Goal: Task Accomplishment & Management: Manage account settings

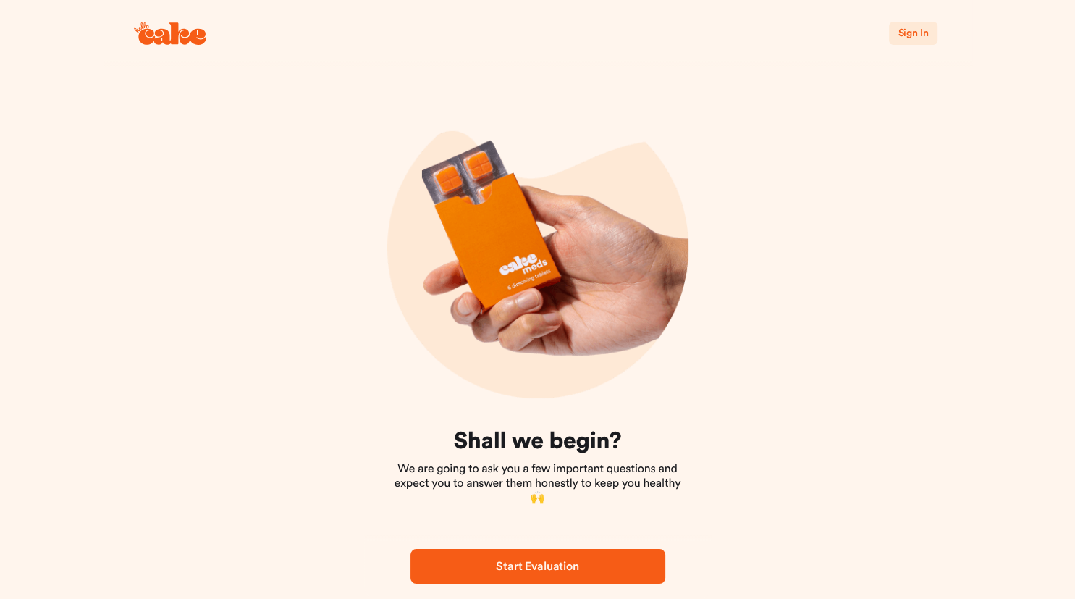
click at [906, 33] on span "Sign In" at bounding box center [913, 33] width 30 height 10
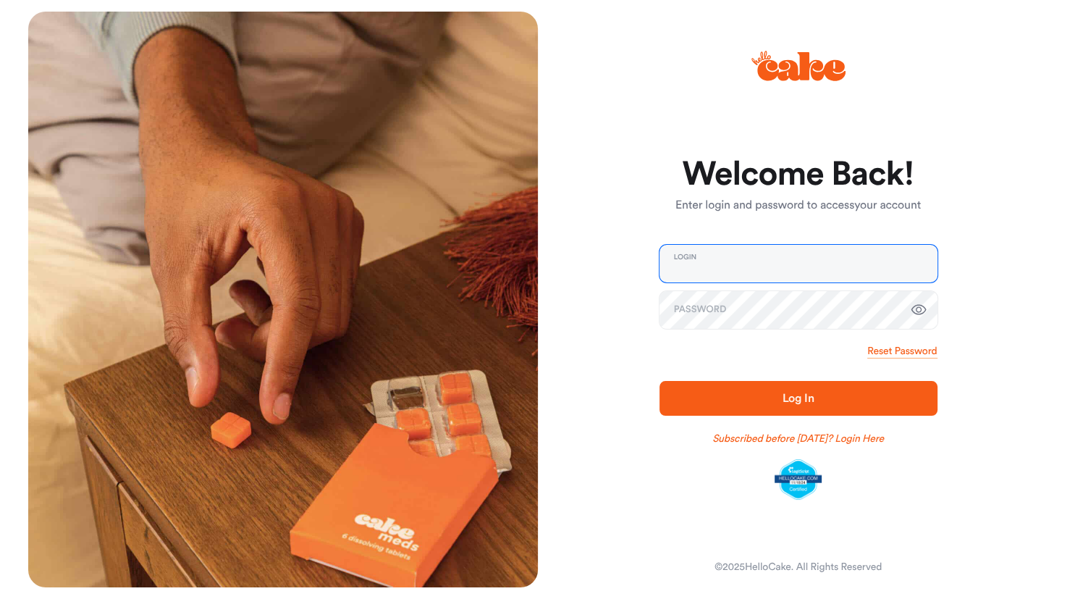
click at [751, 276] on input "email" at bounding box center [799, 264] width 278 height 38
type input "**********"
click at [754, 396] on span "Log In" at bounding box center [799, 398] width 232 height 17
click at [660, 381] on button "Log In" at bounding box center [799, 398] width 278 height 35
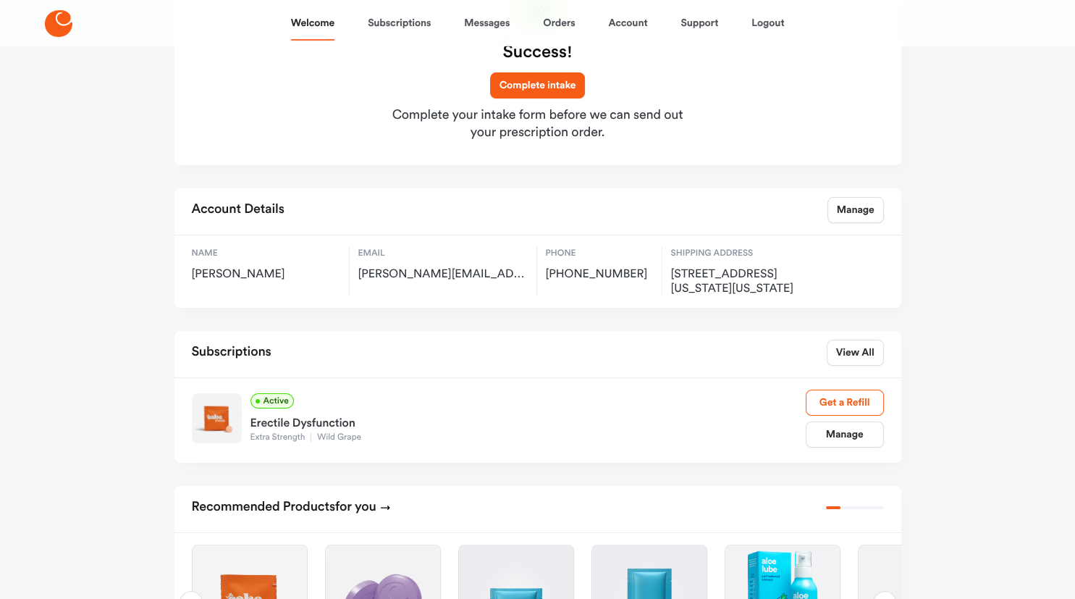
scroll to position [171, 0]
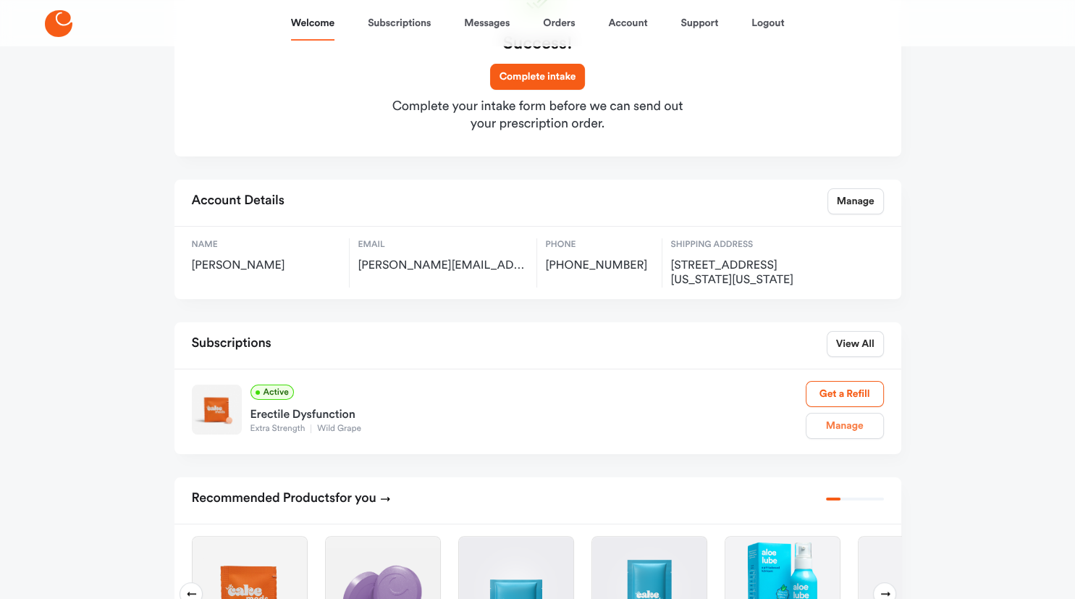
click at [840, 435] on link "Manage" at bounding box center [845, 426] width 78 height 26
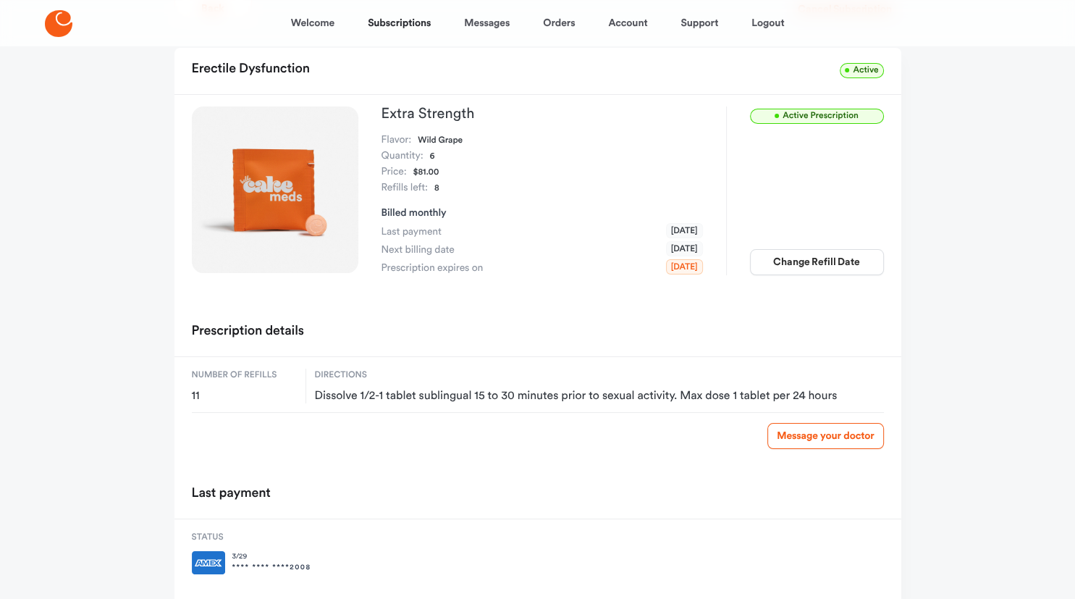
scroll to position [78, 0]
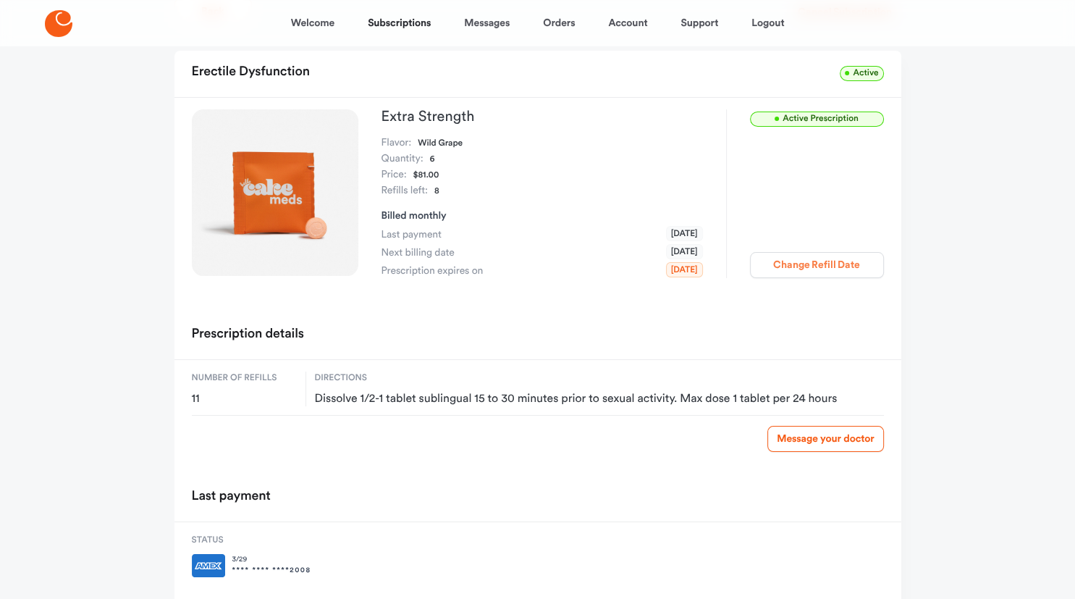
click at [780, 265] on button "Change Refill Date" at bounding box center [817, 265] width 134 height 26
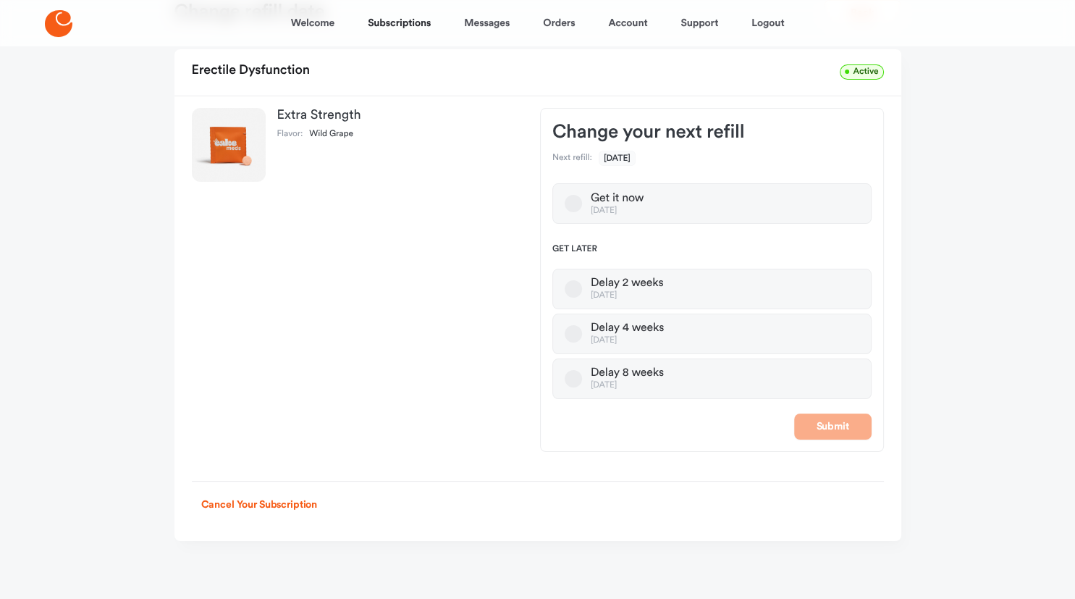
scroll to position [75, 0]
click at [659, 384] on div "[DATE]" at bounding box center [627, 386] width 73 height 11
click at [582, 384] on button "Delay 8 weeks [DATE]" at bounding box center [573, 379] width 17 height 17
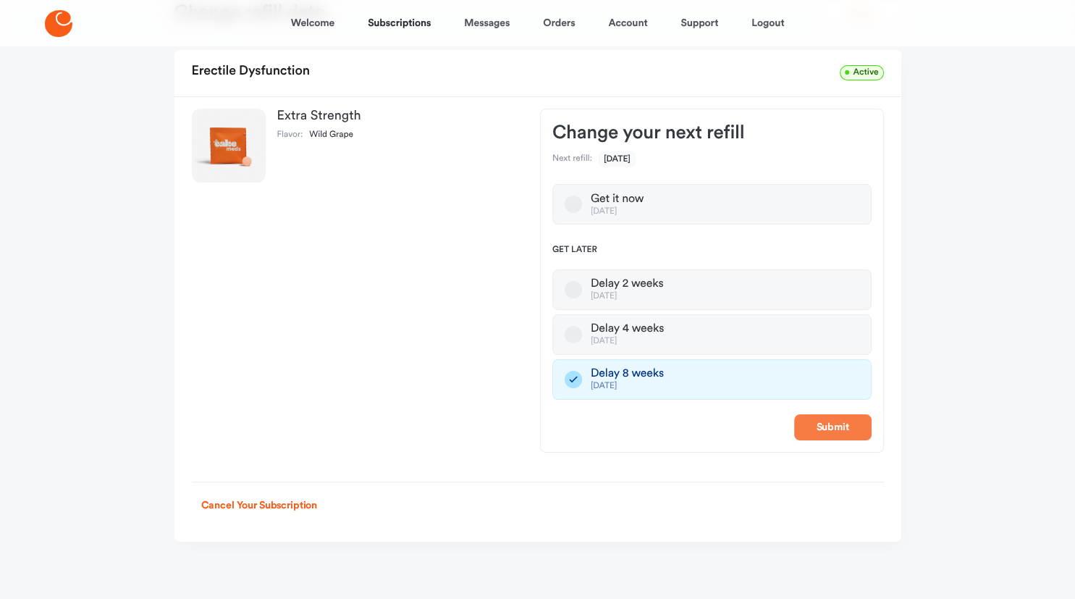
click at [821, 420] on button "Submit" at bounding box center [832, 427] width 77 height 26
